Goal: Use online tool/utility: Utilize a website feature to perform a specific function

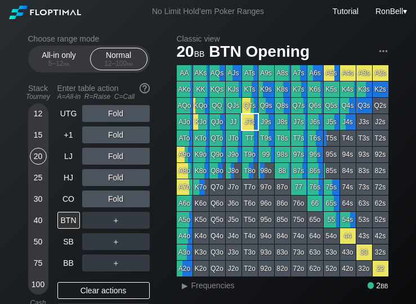
click at [39, 223] on div "40" at bounding box center [38, 220] width 17 height 17
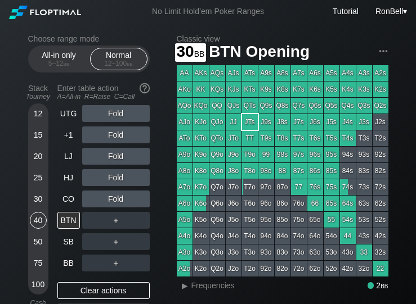
click at [44, 205] on div "30" at bounding box center [38, 199] width 17 height 17
click at [198, 290] on span "Frequencies" at bounding box center [212, 285] width 43 height 9
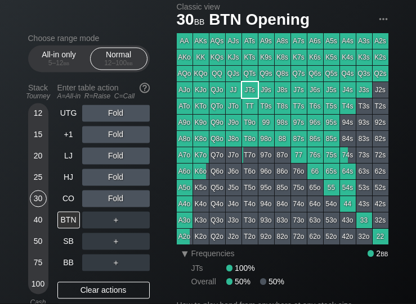
scroll to position [32, 0]
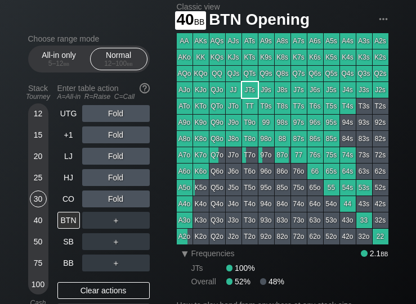
click at [38, 227] on div "40" at bounding box center [38, 220] width 17 height 17
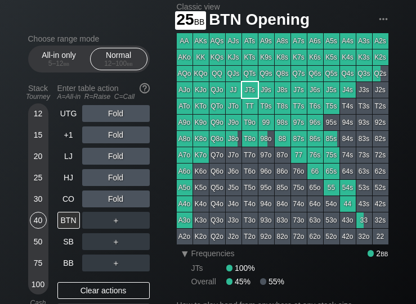
click at [36, 183] on div "25" at bounding box center [38, 177] width 17 height 17
click at [38, 162] on div "20" at bounding box center [38, 156] width 17 height 17
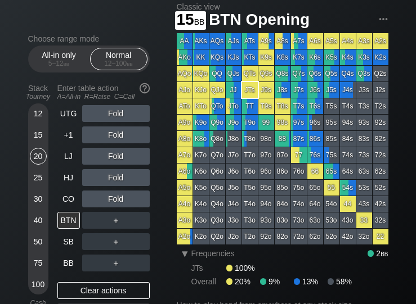
click at [39, 144] on div "15" at bounding box center [38, 135] width 17 height 17
click at [43, 225] on div "40" at bounding box center [38, 220] width 17 height 17
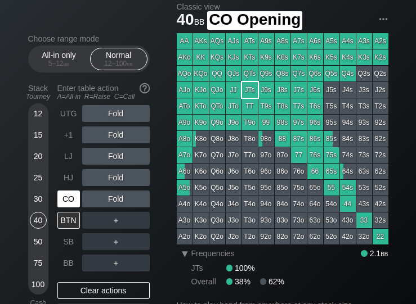
click at [68, 204] on div "CO" at bounding box center [68, 199] width 23 height 17
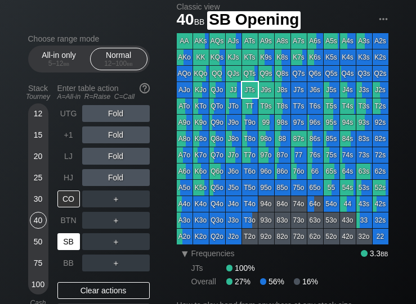
click at [73, 236] on div "SB" at bounding box center [69, 241] width 25 height 21
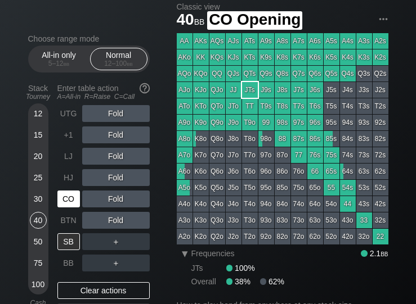
click at [72, 202] on div "CO" at bounding box center [68, 199] width 23 height 17
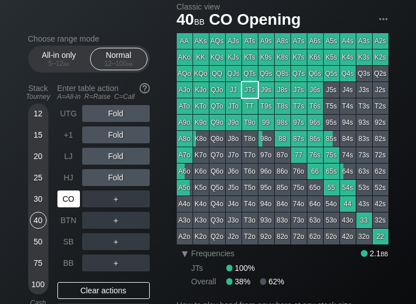
click at [43, 204] on div "30" at bounding box center [38, 199] width 17 height 17
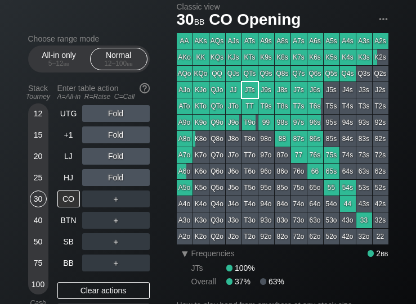
click at [41, 182] on div "25" at bounding box center [38, 177] width 17 height 17
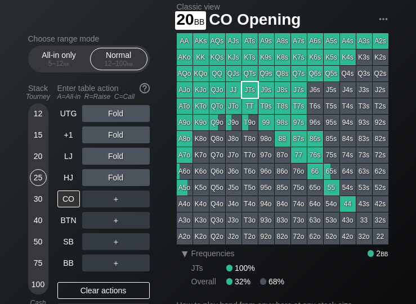
click at [39, 164] on div "20" at bounding box center [38, 156] width 17 height 17
click at [72, 122] on div "UTG" at bounding box center [68, 113] width 23 height 17
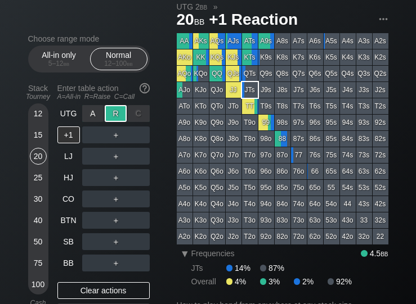
click at [69, 270] on div "BB" at bounding box center [68, 263] width 23 height 17
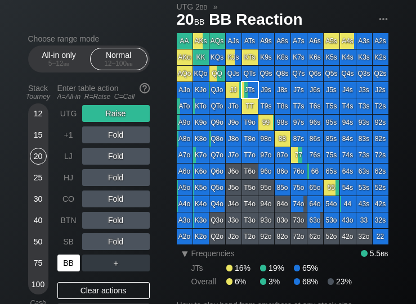
click at [37, 224] on div "40" at bounding box center [38, 220] width 17 height 17
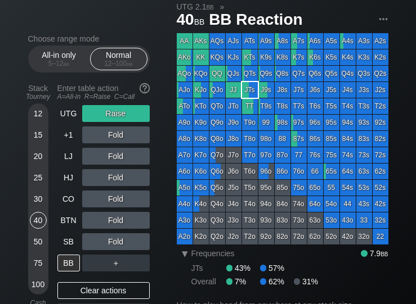
click at [44, 266] on div "75" at bounding box center [38, 263] width 17 height 17
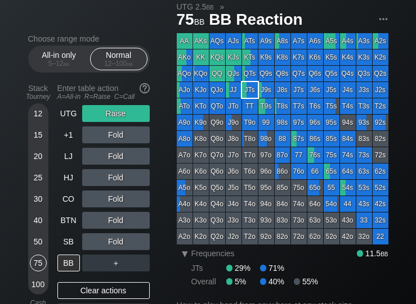
click at [44, 227] on div "40" at bounding box center [38, 220] width 17 height 17
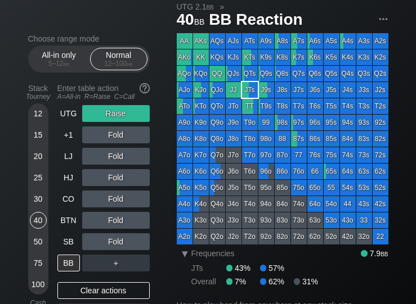
click at [41, 204] on div "30" at bounding box center [38, 199] width 17 height 17
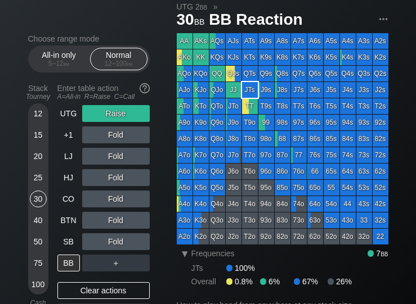
click at [41, 186] on div "25" at bounding box center [38, 177] width 17 height 17
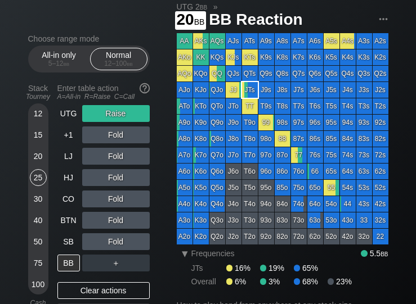
click at [39, 164] on div "20" at bounding box center [38, 156] width 17 height 17
click at [41, 185] on div "25" at bounding box center [38, 177] width 17 height 17
click at [40, 164] on div "20" at bounding box center [38, 156] width 17 height 17
click at [39, 144] on div "15" at bounding box center [38, 135] width 17 height 17
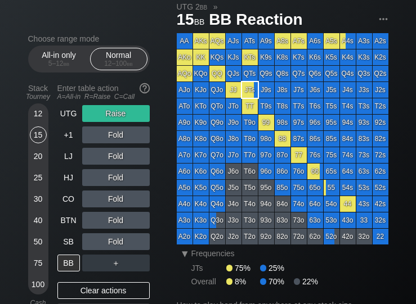
click at [45, 119] on div "12" at bounding box center [38, 113] width 17 height 17
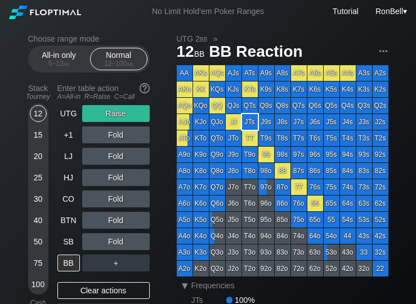
click at [41, 122] on div "12" at bounding box center [38, 113] width 17 height 17
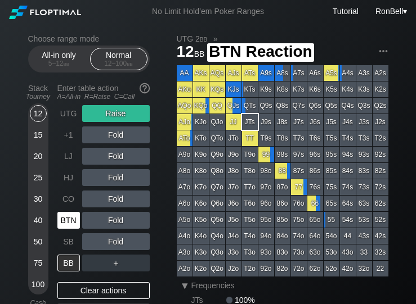
click at [66, 226] on div "BTN" at bounding box center [68, 220] width 23 height 17
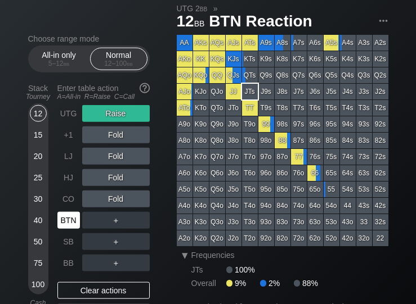
scroll to position [32, 0]
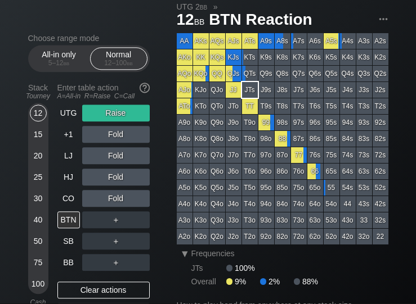
click at [212, 257] on span "Frequencies" at bounding box center [212, 254] width 43 height 9
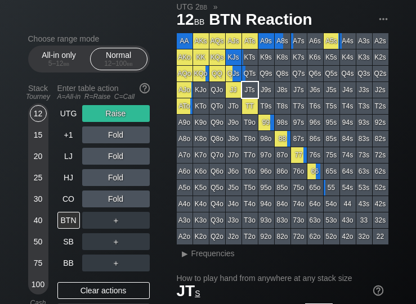
click at [34, 226] on div "40" at bounding box center [38, 220] width 17 height 17
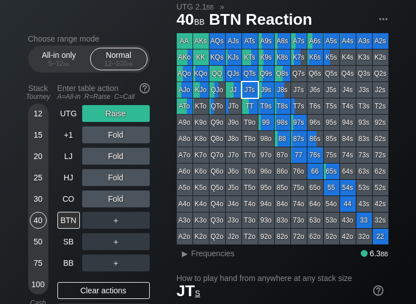
scroll to position [32, 0]
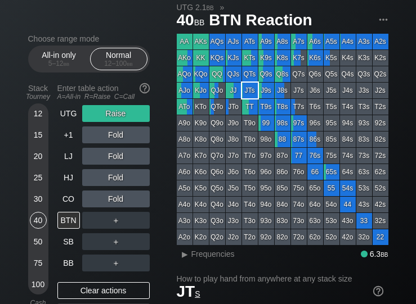
click at [198, 258] on span "Frequencies" at bounding box center [212, 254] width 43 height 9
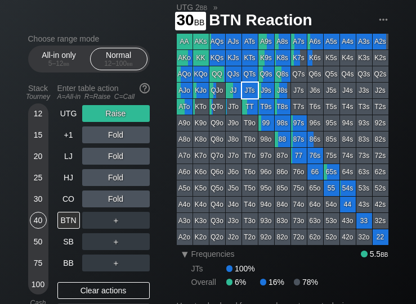
click at [35, 206] on div "30" at bounding box center [38, 199] width 17 height 17
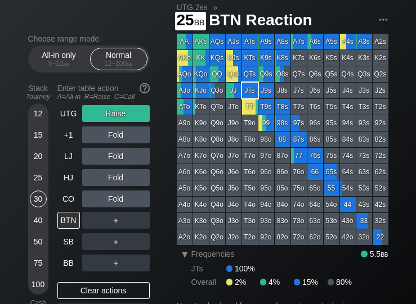
click at [37, 180] on div "25" at bounding box center [38, 177] width 17 height 17
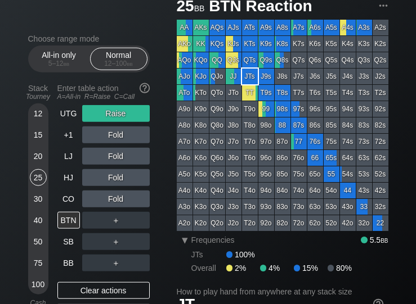
scroll to position [46, 0]
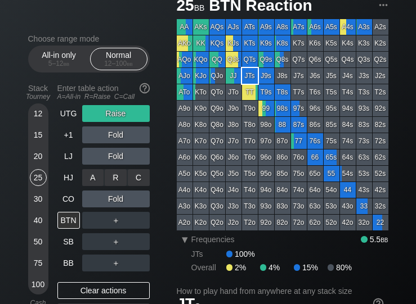
click at [125, 182] on div "R ✕" at bounding box center [116, 177] width 22 height 17
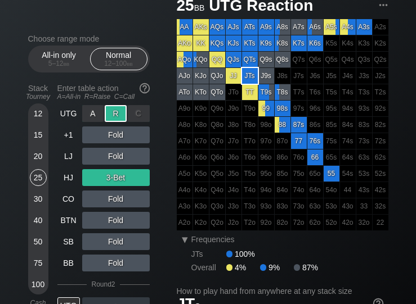
click at [113, 120] on div "R ✕" at bounding box center [116, 113] width 22 height 17
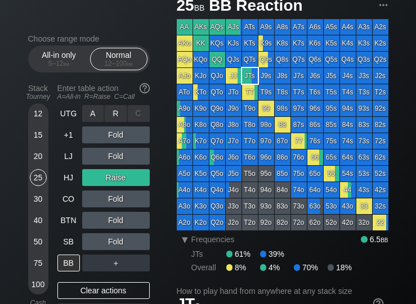
click at [119, 119] on div "R ✕" at bounding box center [116, 113] width 22 height 17
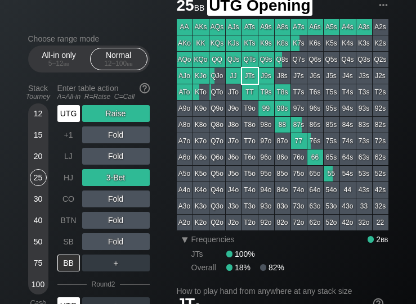
click at [73, 118] on div "UTG" at bounding box center [68, 113] width 23 height 17
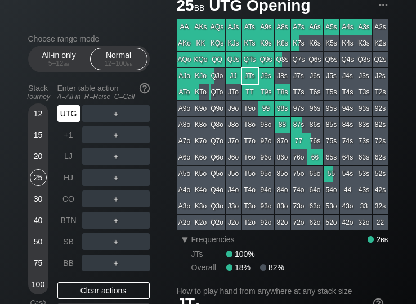
click at [77, 183] on div "HJ" at bounding box center [68, 177] width 23 height 17
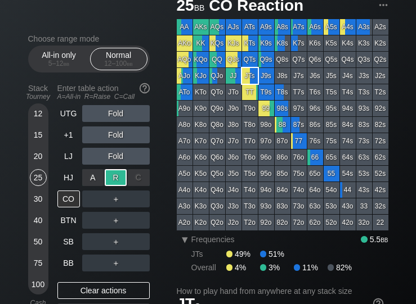
click at [38, 223] on div "40" at bounding box center [38, 220] width 17 height 17
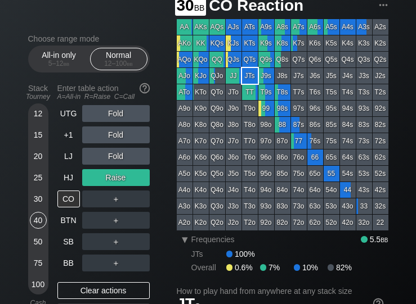
click at [42, 212] on div "30" at bounding box center [38, 201] width 17 height 21
click at [41, 157] on div "20" at bounding box center [38, 156] width 17 height 17
